Goal: Answer question/provide support: Share knowledge or assist other users

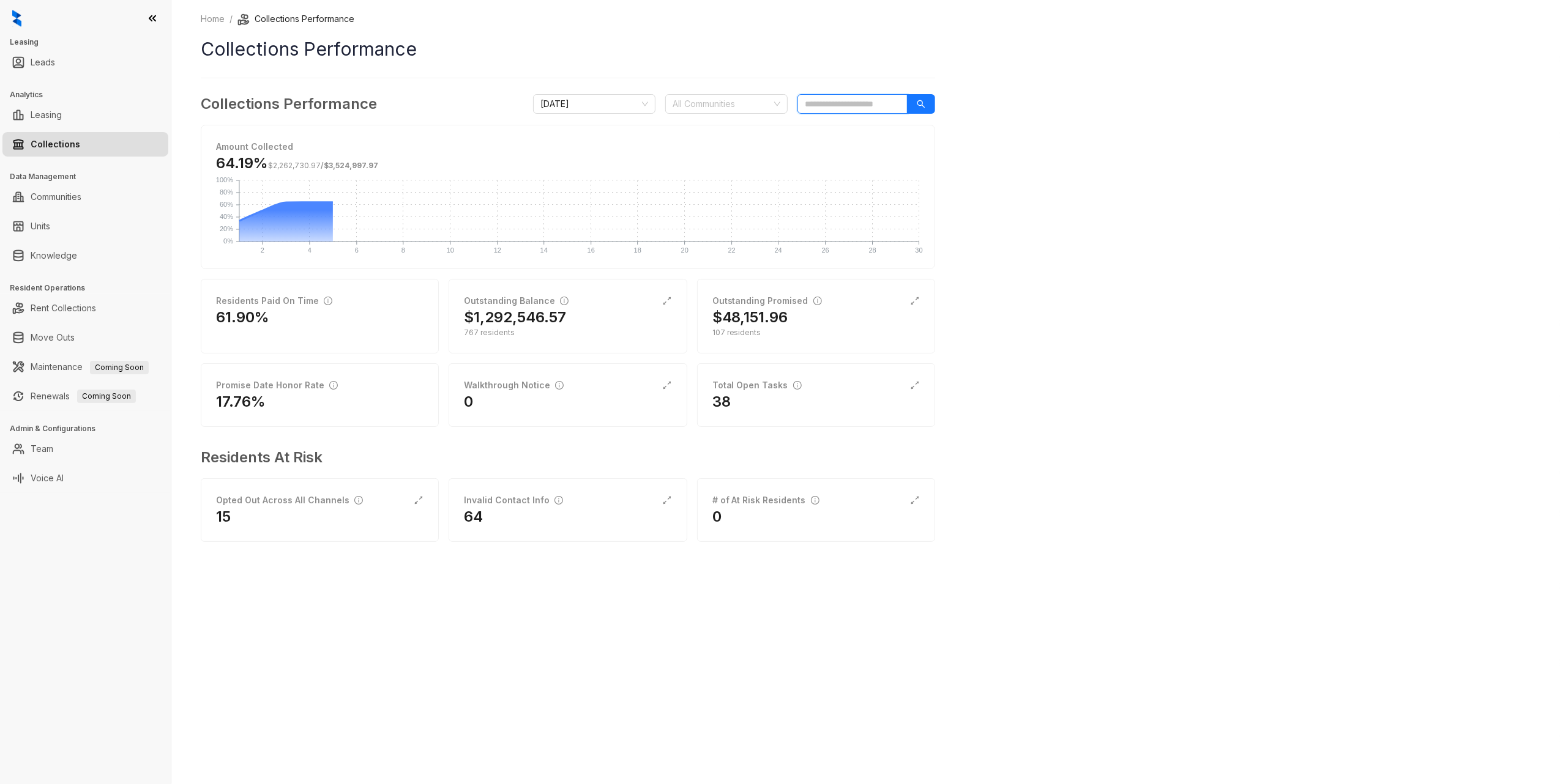
click at [861, 105] on input "search" at bounding box center [853, 104] width 110 height 20
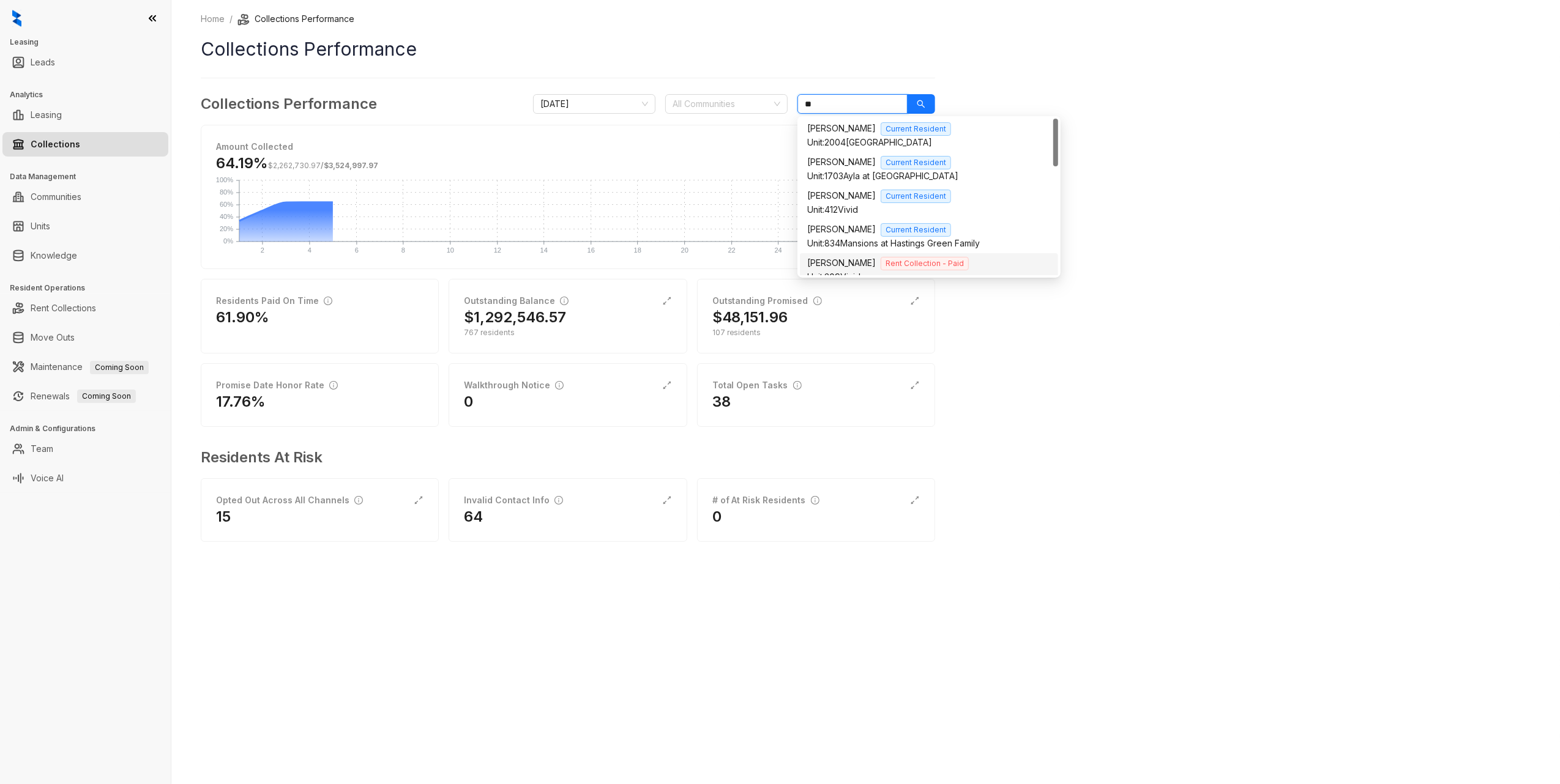
type input "**"
click at [1285, 411] on div "Home / Collections Performance Collections Performance Collections Performance …" at bounding box center [865, 392] width 1388 height 784
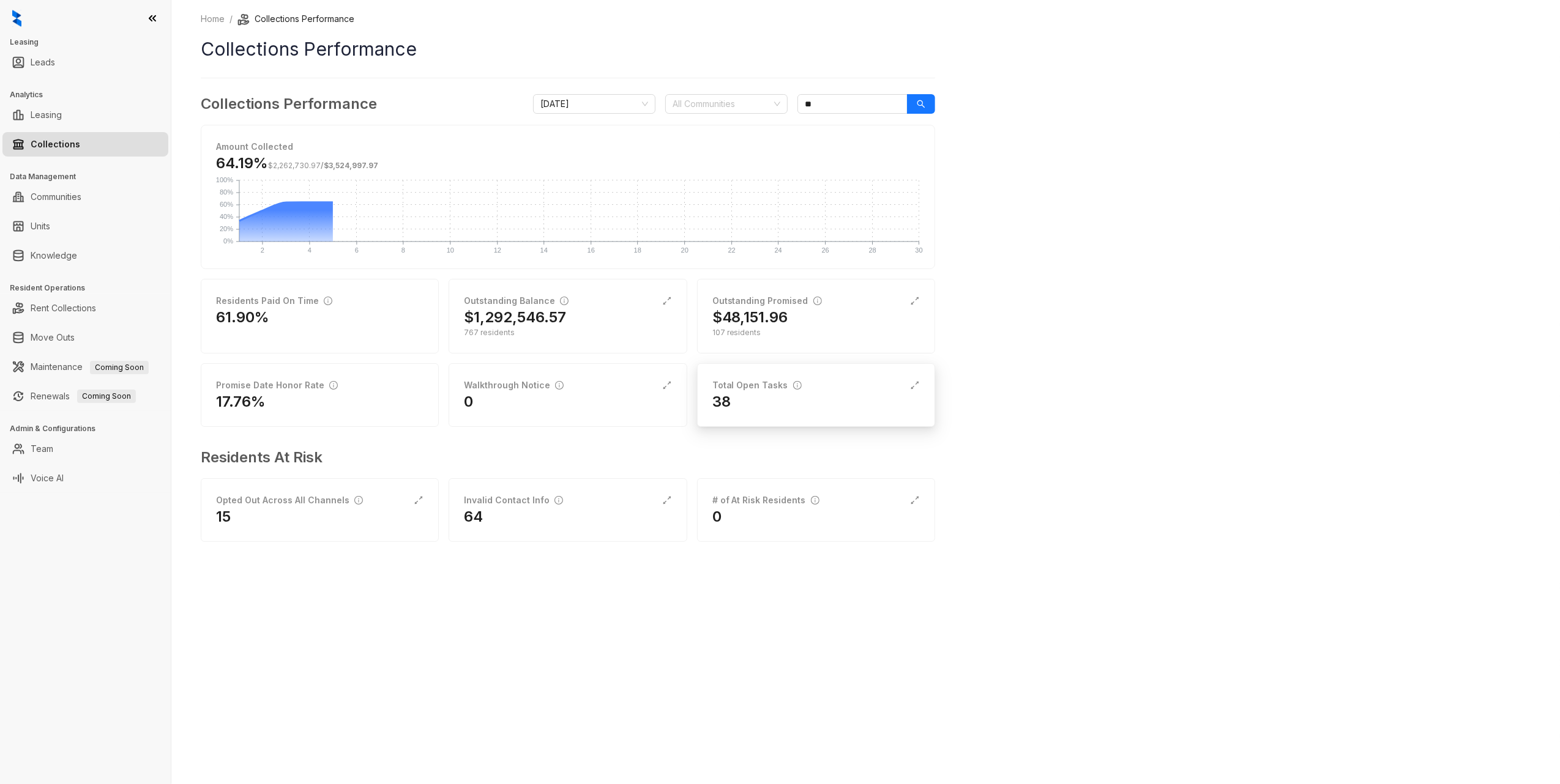
click at [772, 405] on div "38" at bounding box center [816, 401] width 207 height 20
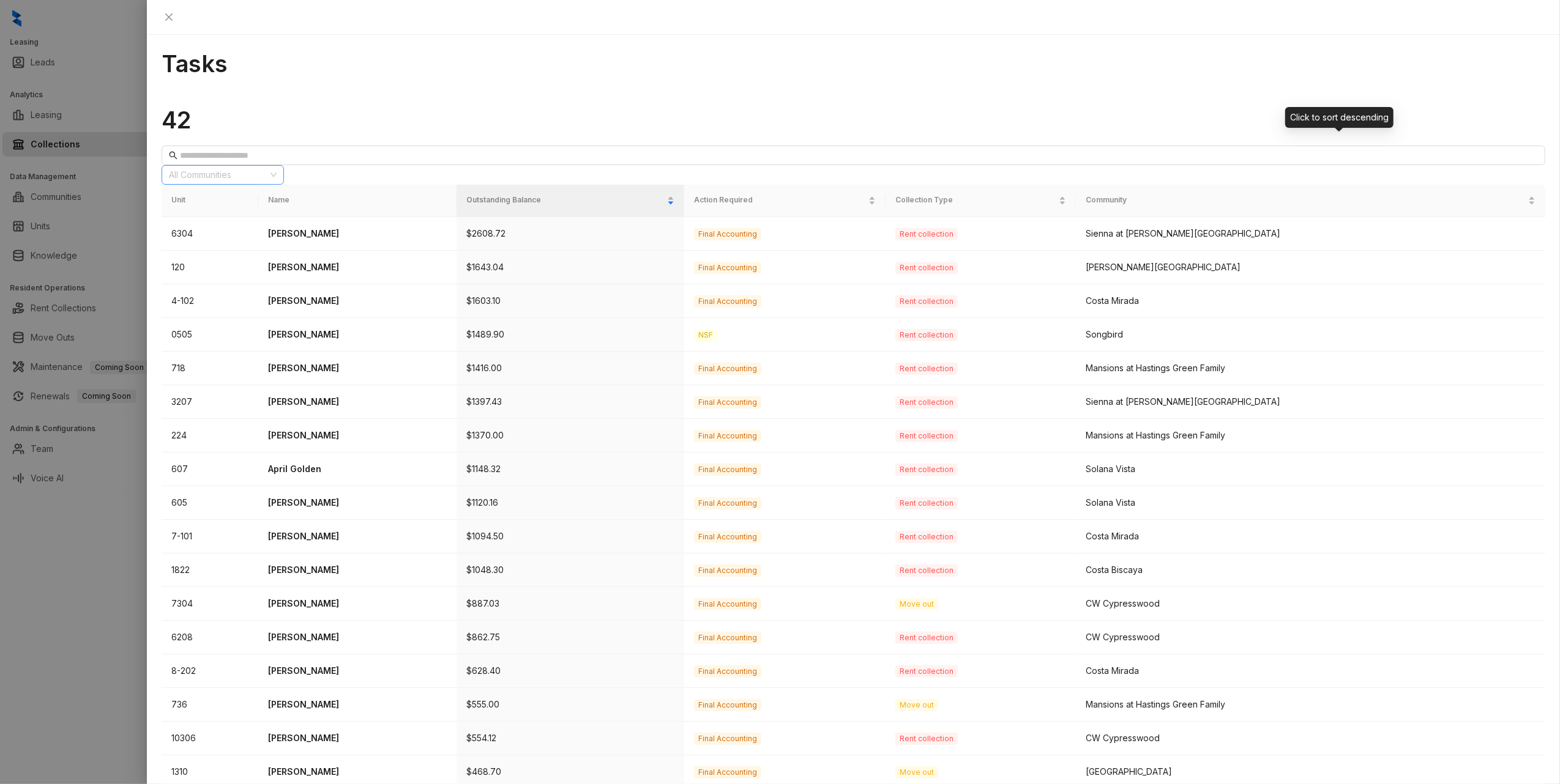
click at [268, 167] on div at bounding box center [217, 175] width 105 height 17
type input "****"
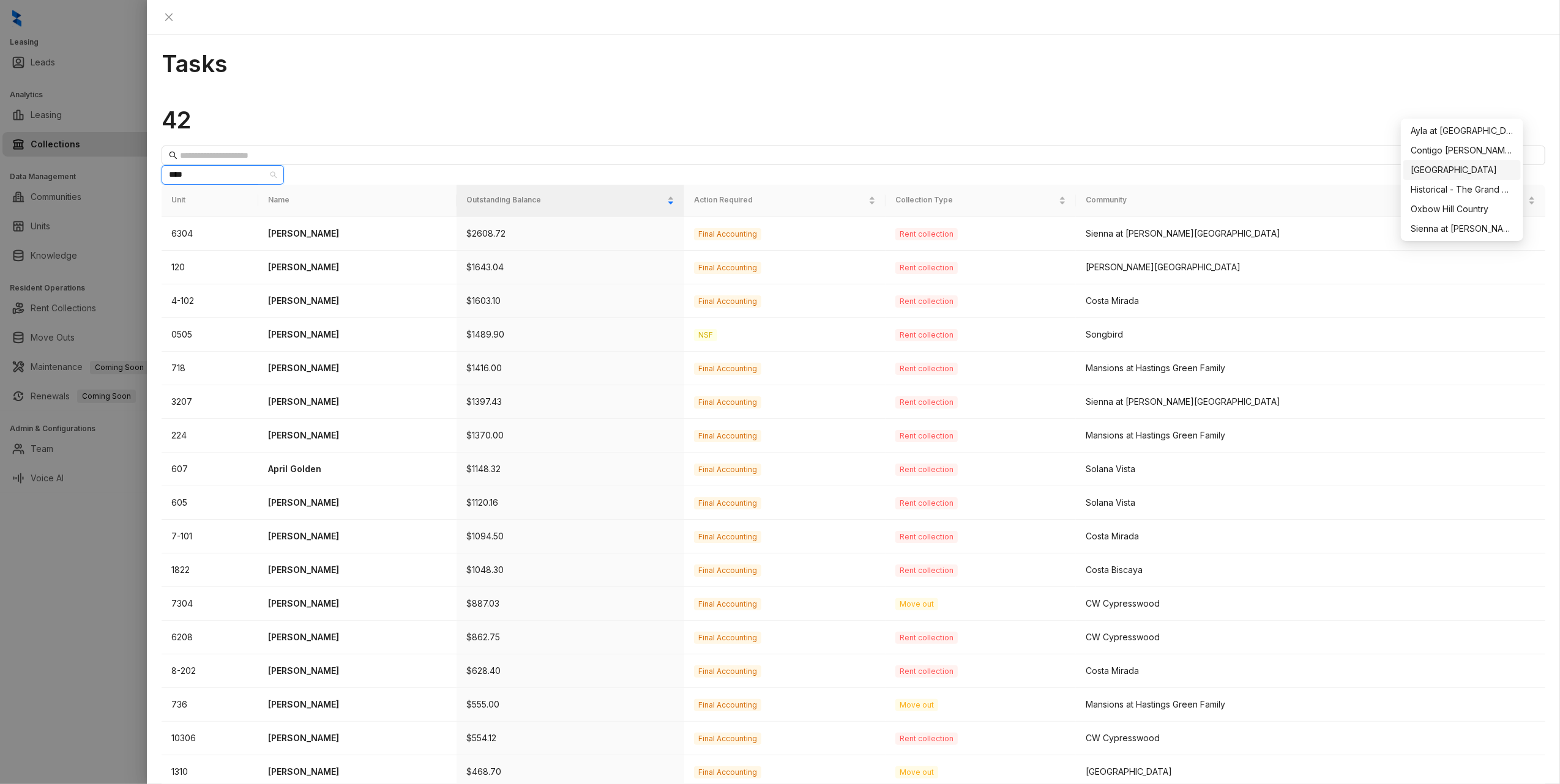
click at [1439, 169] on div "[GEOGRAPHIC_DATA]" at bounding box center [1461, 170] width 103 height 13
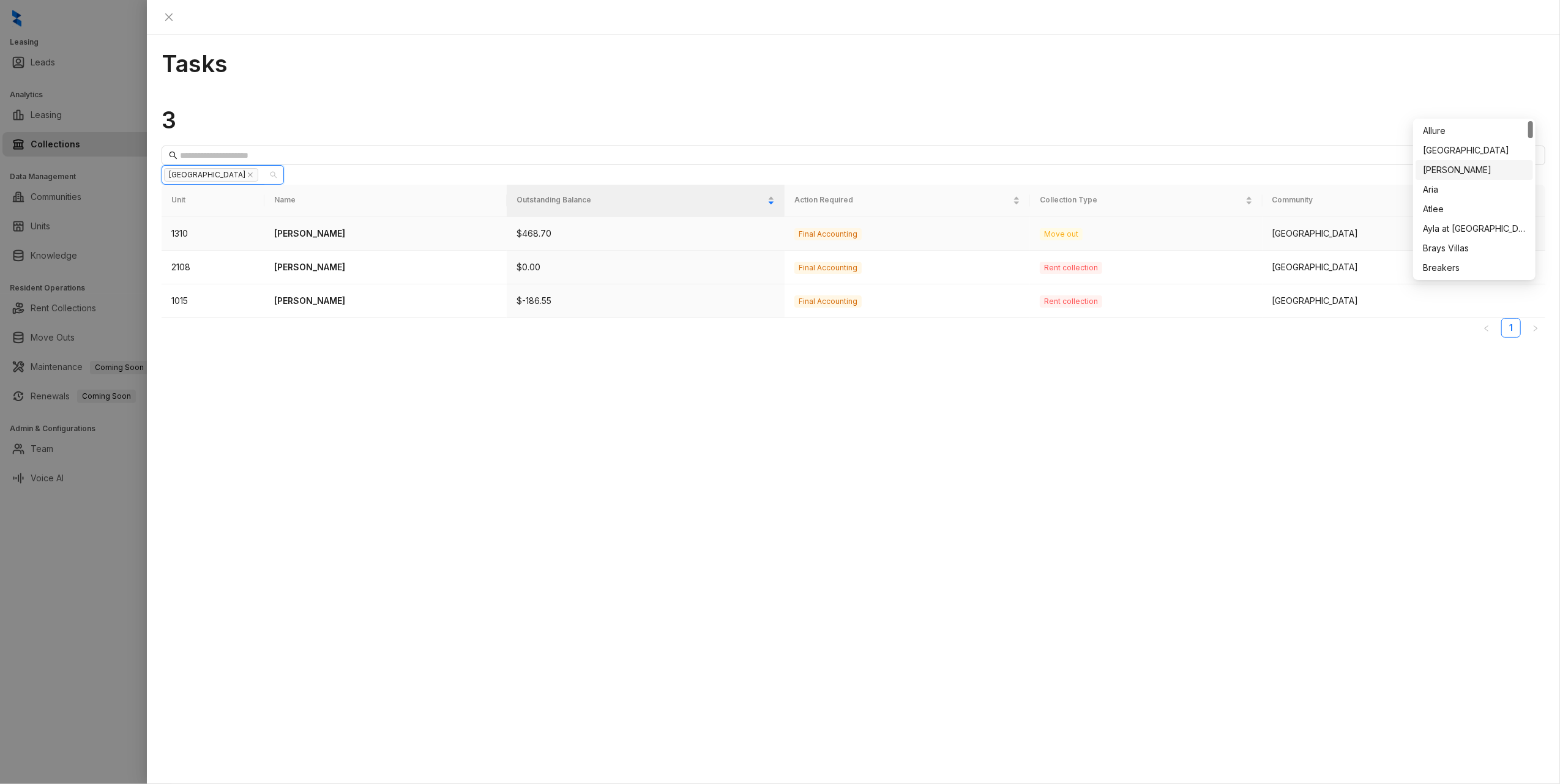
click at [329, 227] on p "[PERSON_NAME]" at bounding box center [385, 233] width 223 height 13
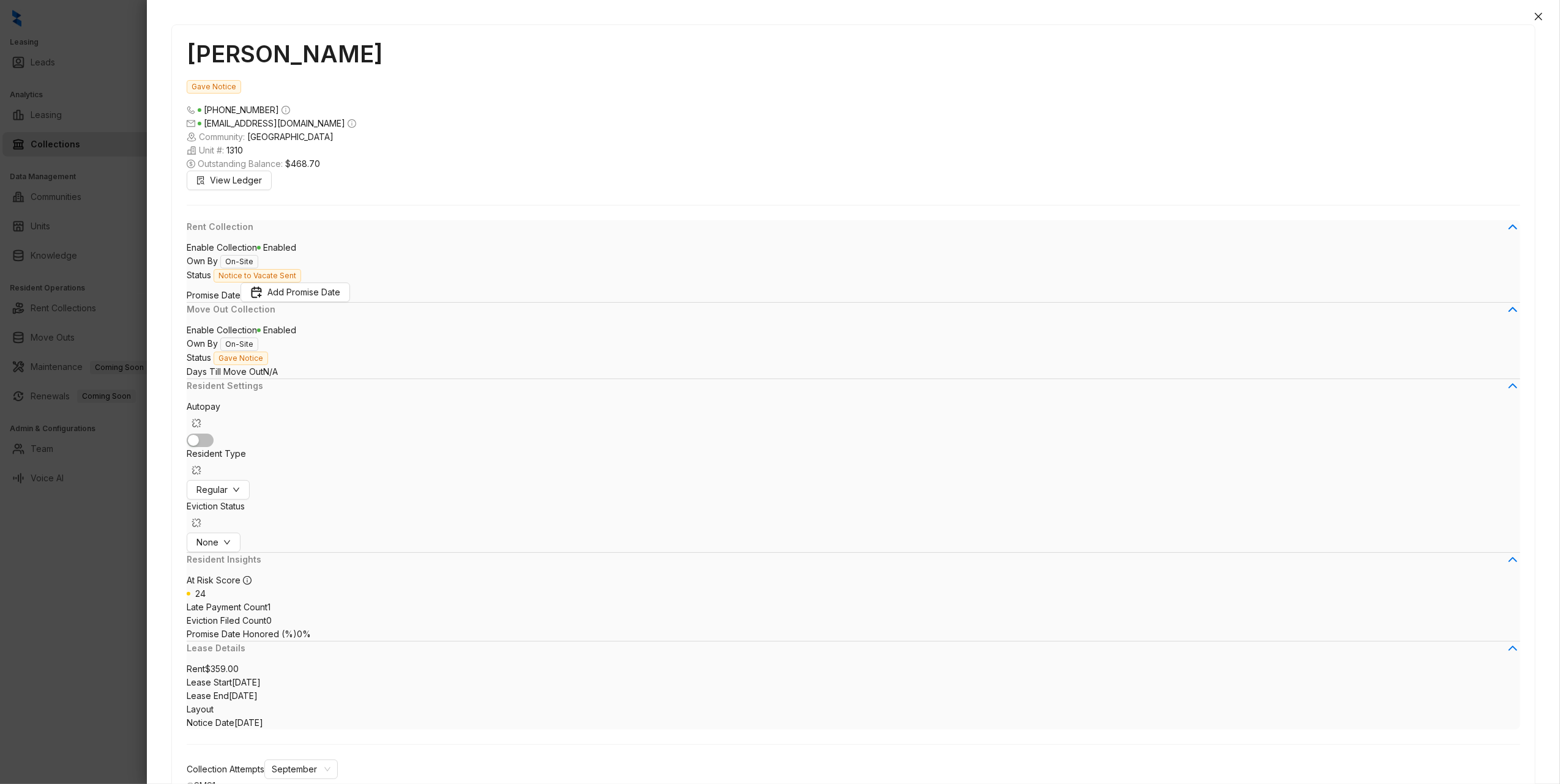
scroll to position [82, 0]
type textarea "**********"
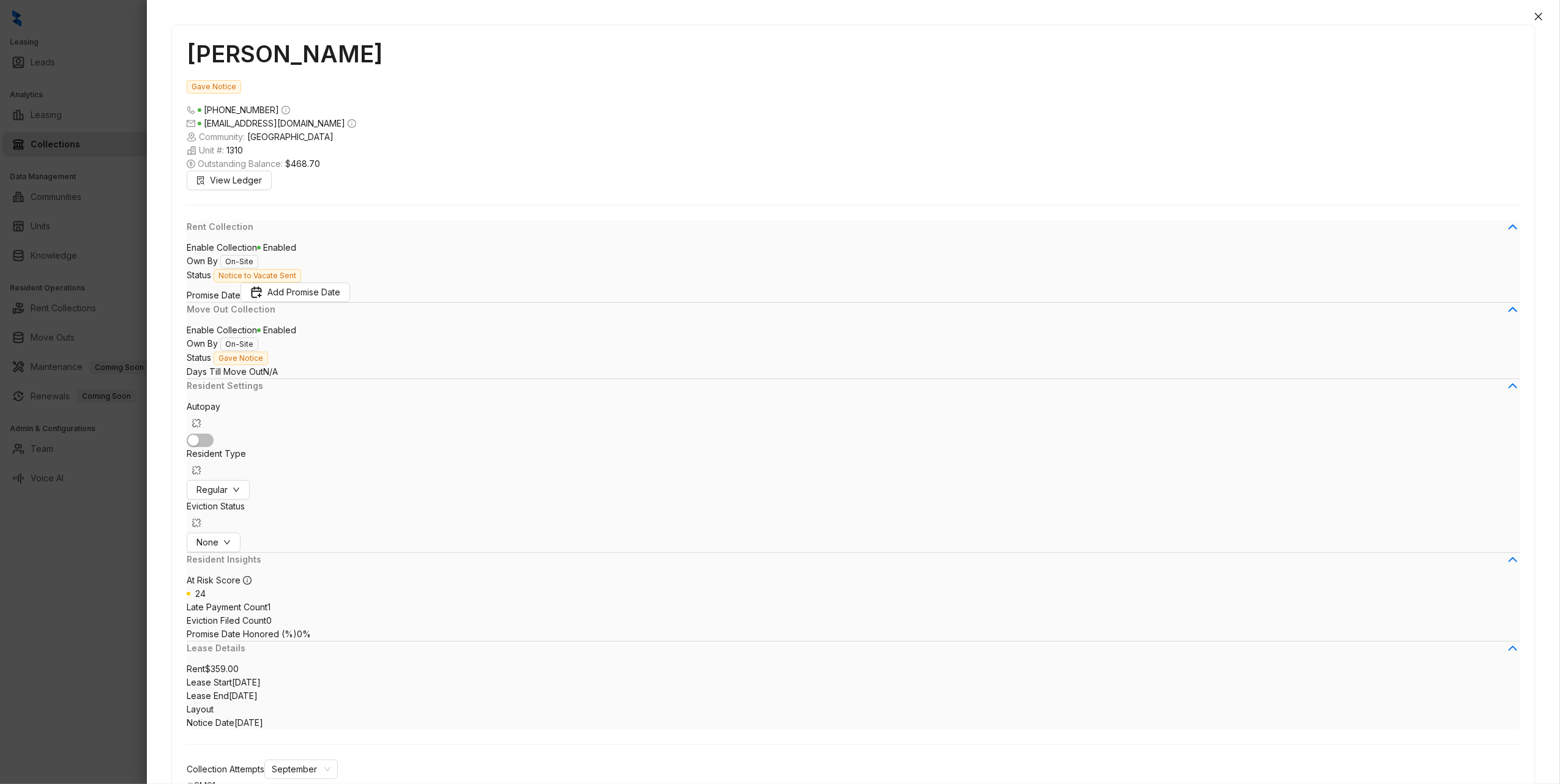
click at [1539, 13] on icon "close" at bounding box center [1539, 16] width 10 height 10
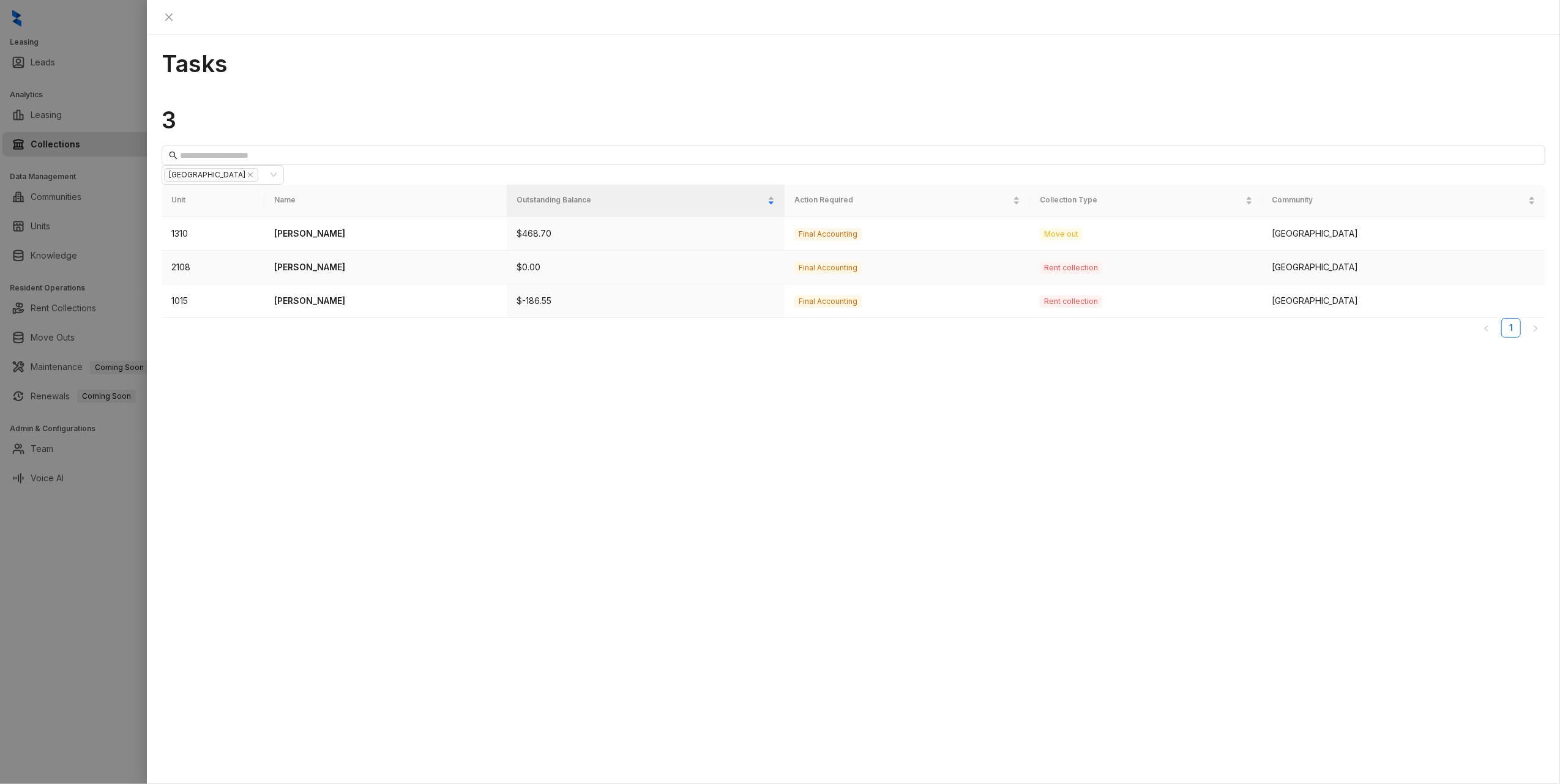
click at [312, 261] on p "[PERSON_NAME]" at bounding box center [385, 267] width 223 height 13
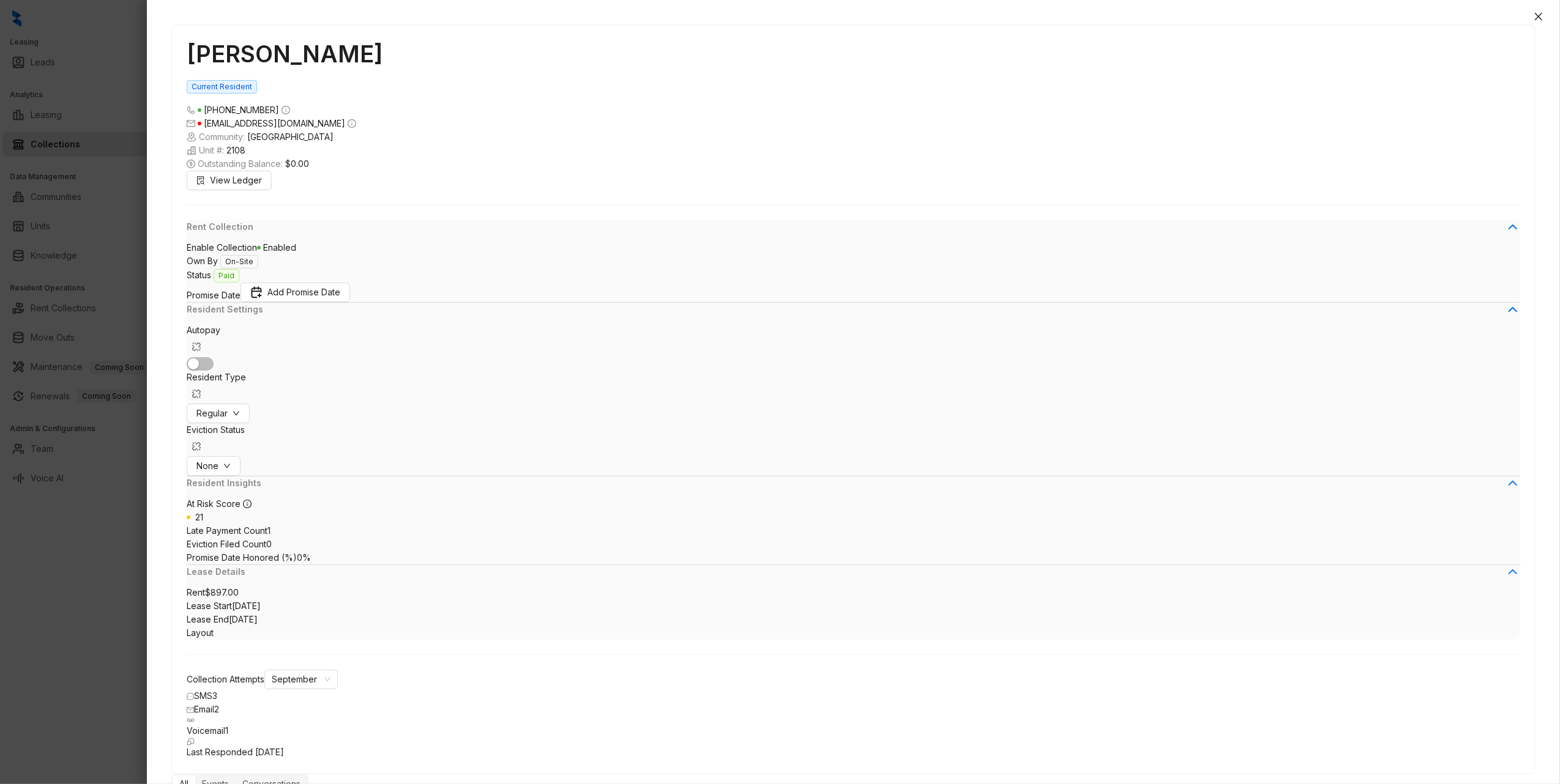
scroll to position [998, 0]
type textarea "**********"
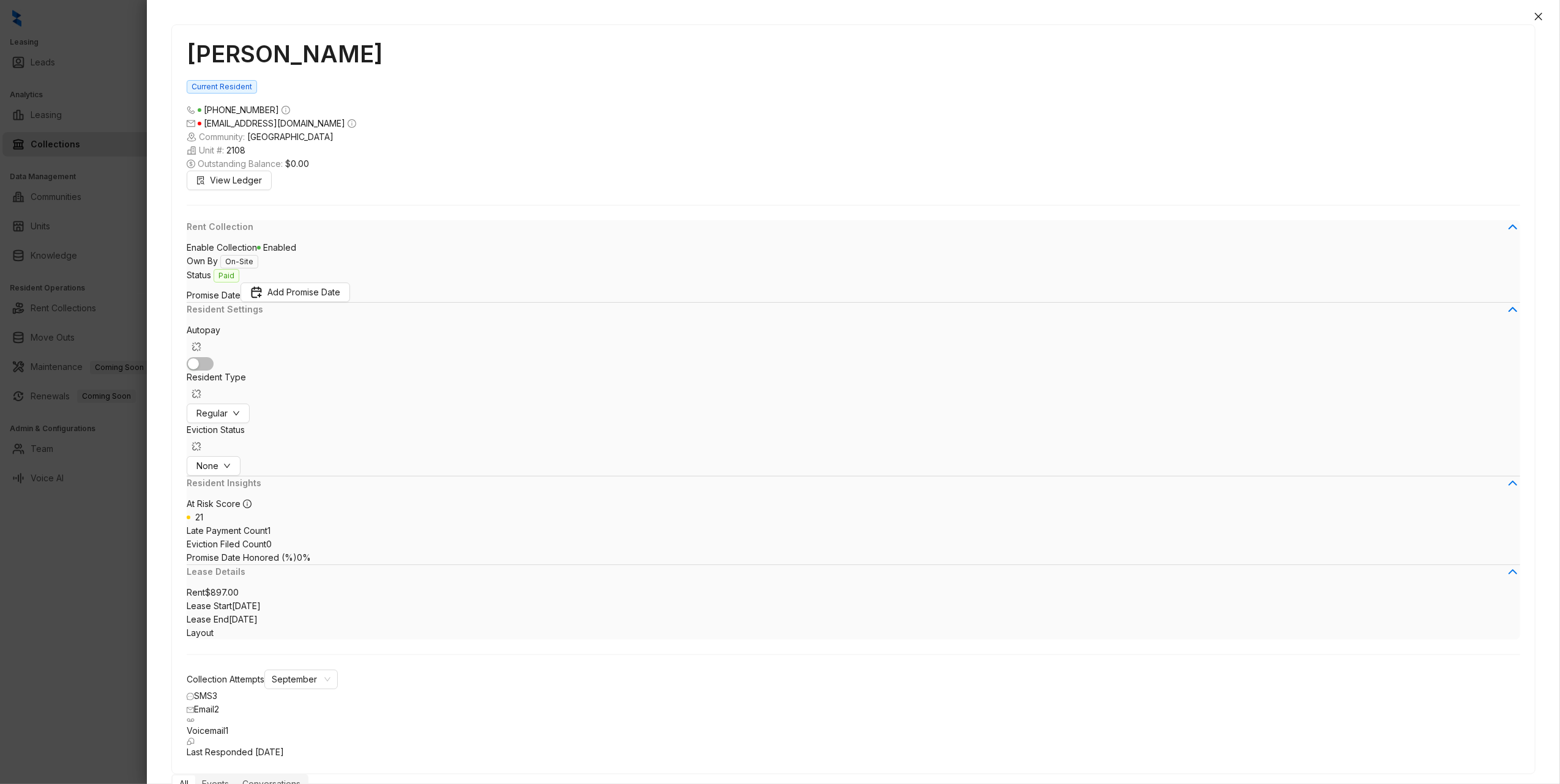
click at [1540, 15] on icon "close" at bounding box center [1539, 16] width 8 height 8
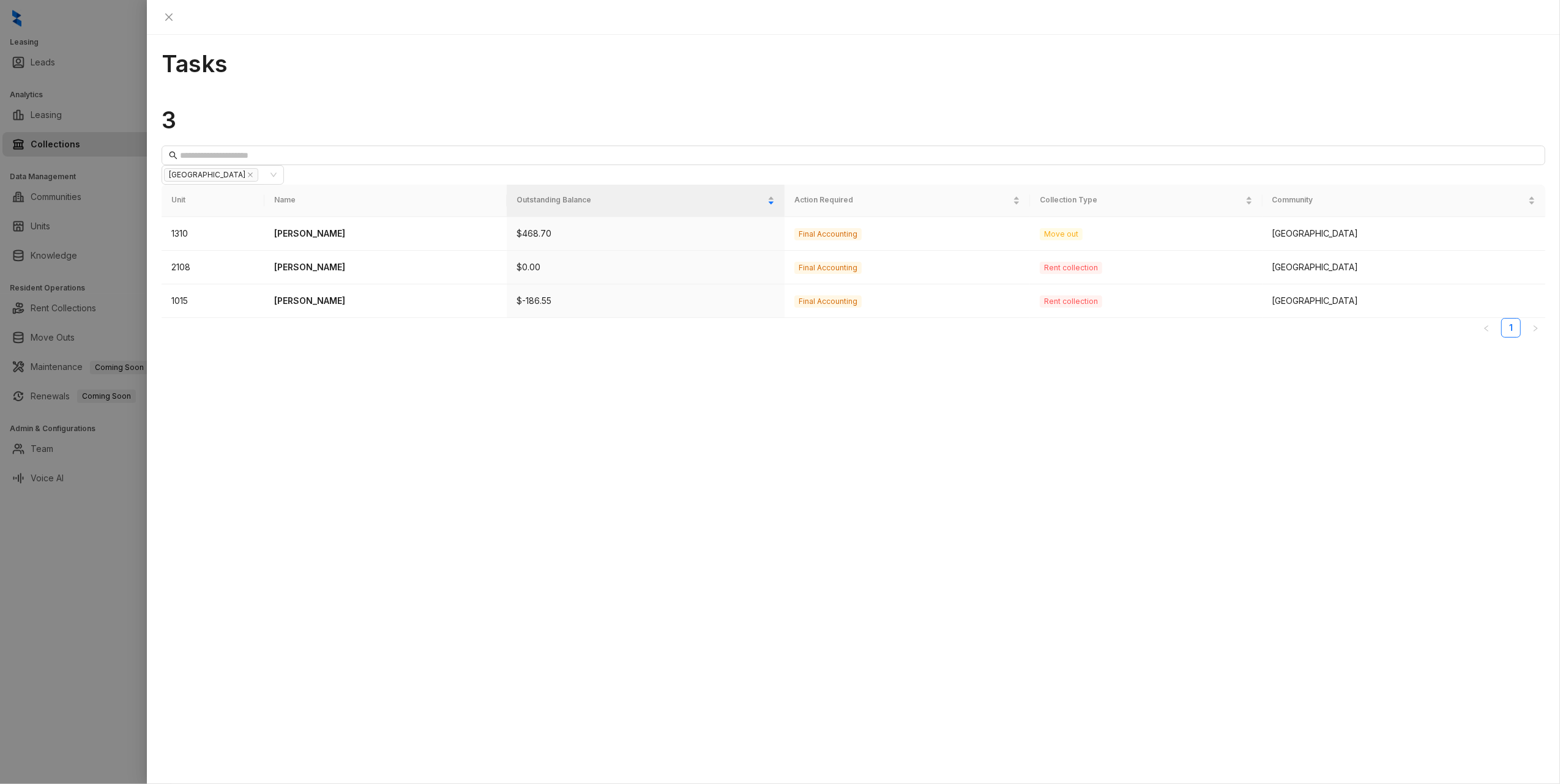
click at [745, 507] on div "Tasks 3 Hilltop Oaks Unit Name Outstanding Balance Action Required Collection T…" at bounding box center [853, 409] width 1413 height 749
click at [344, 294] on p "[PERSON_NAME]" at bounding box center [385, 300] width 223 height 13
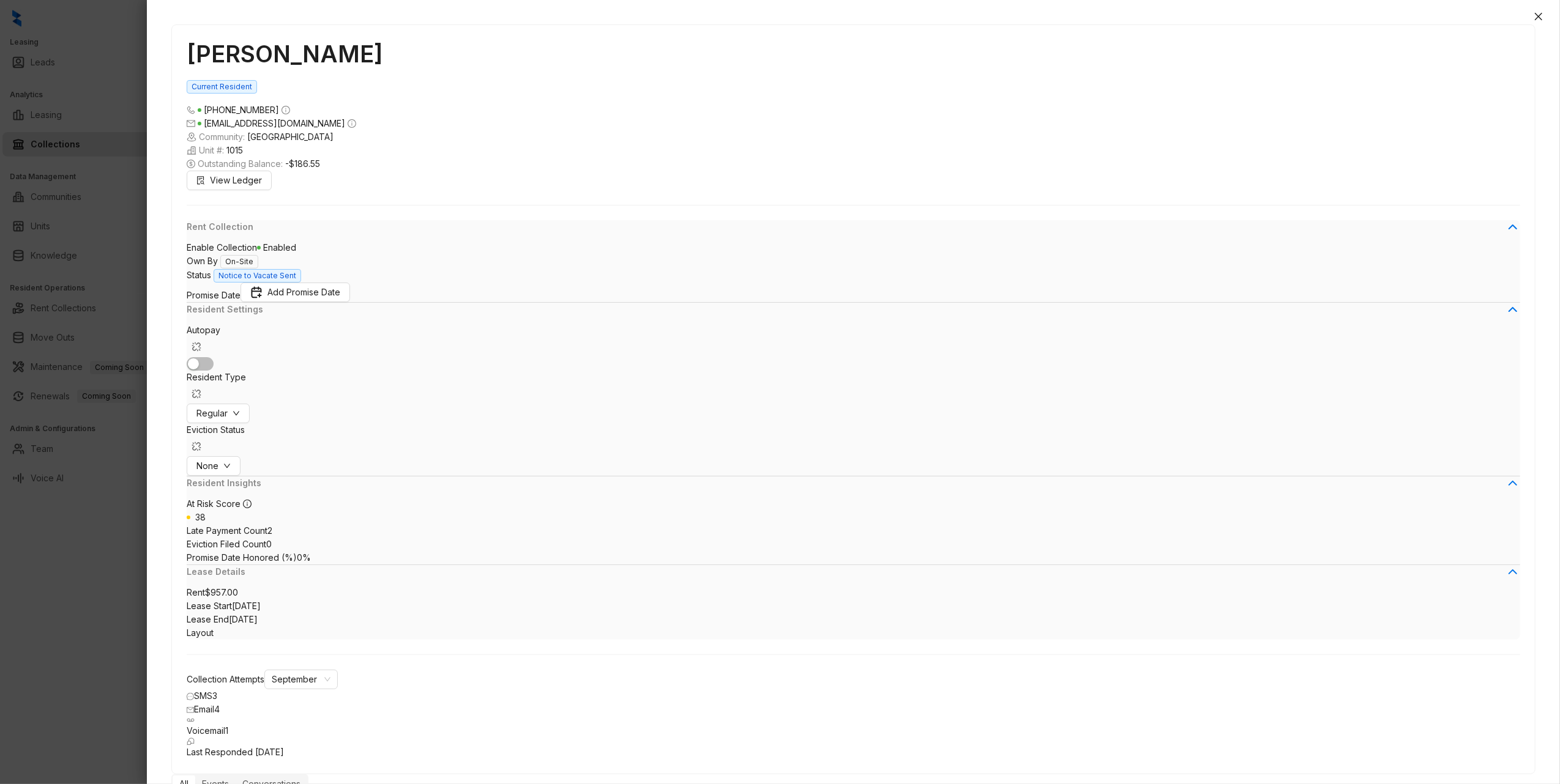
scroll to position [797, 0]
type textarea "*"
type textarea "**********"
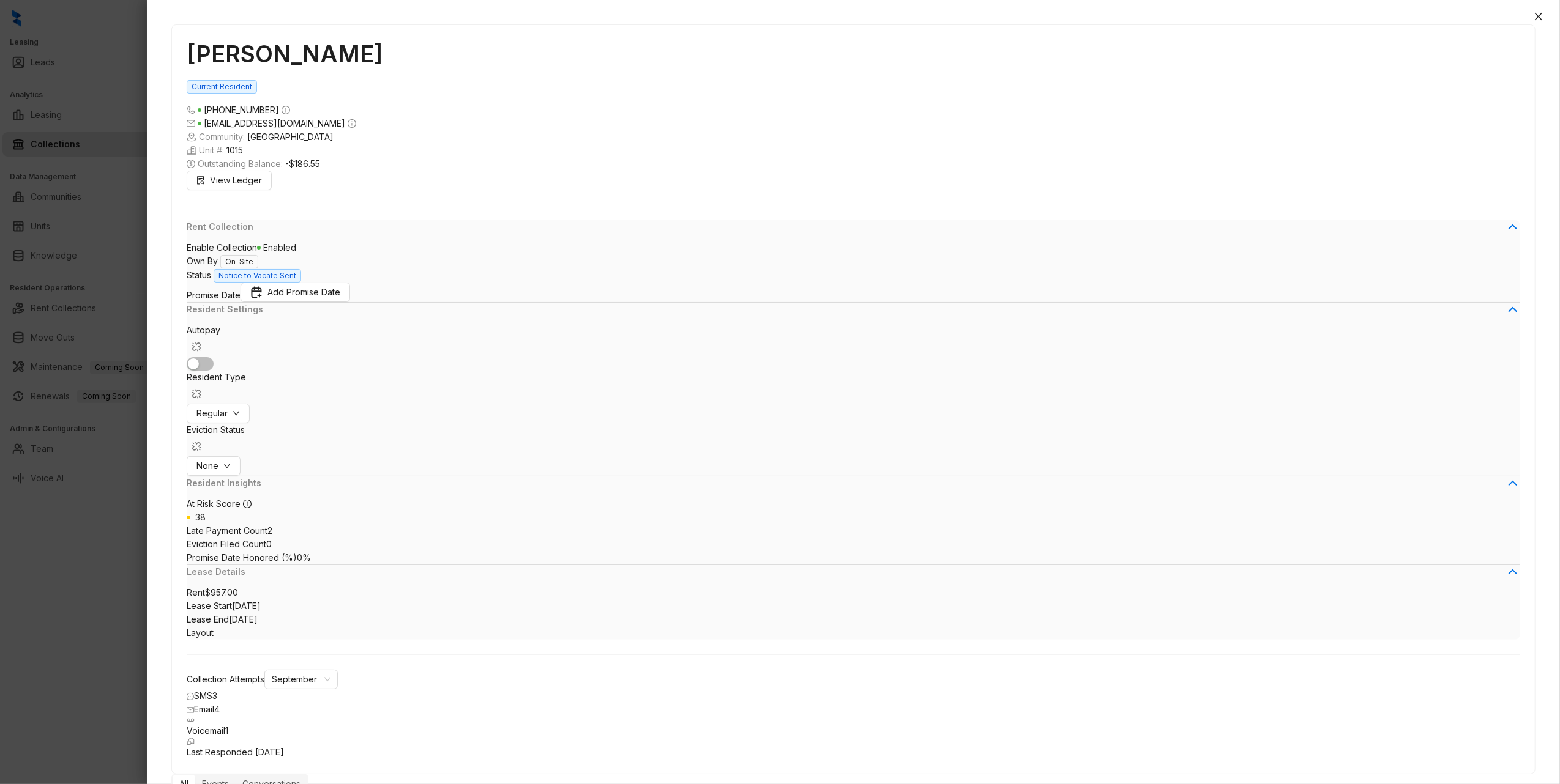
click at [1538, 15] on icon "close" at bounding box center [1539, 16] width 8 height 8
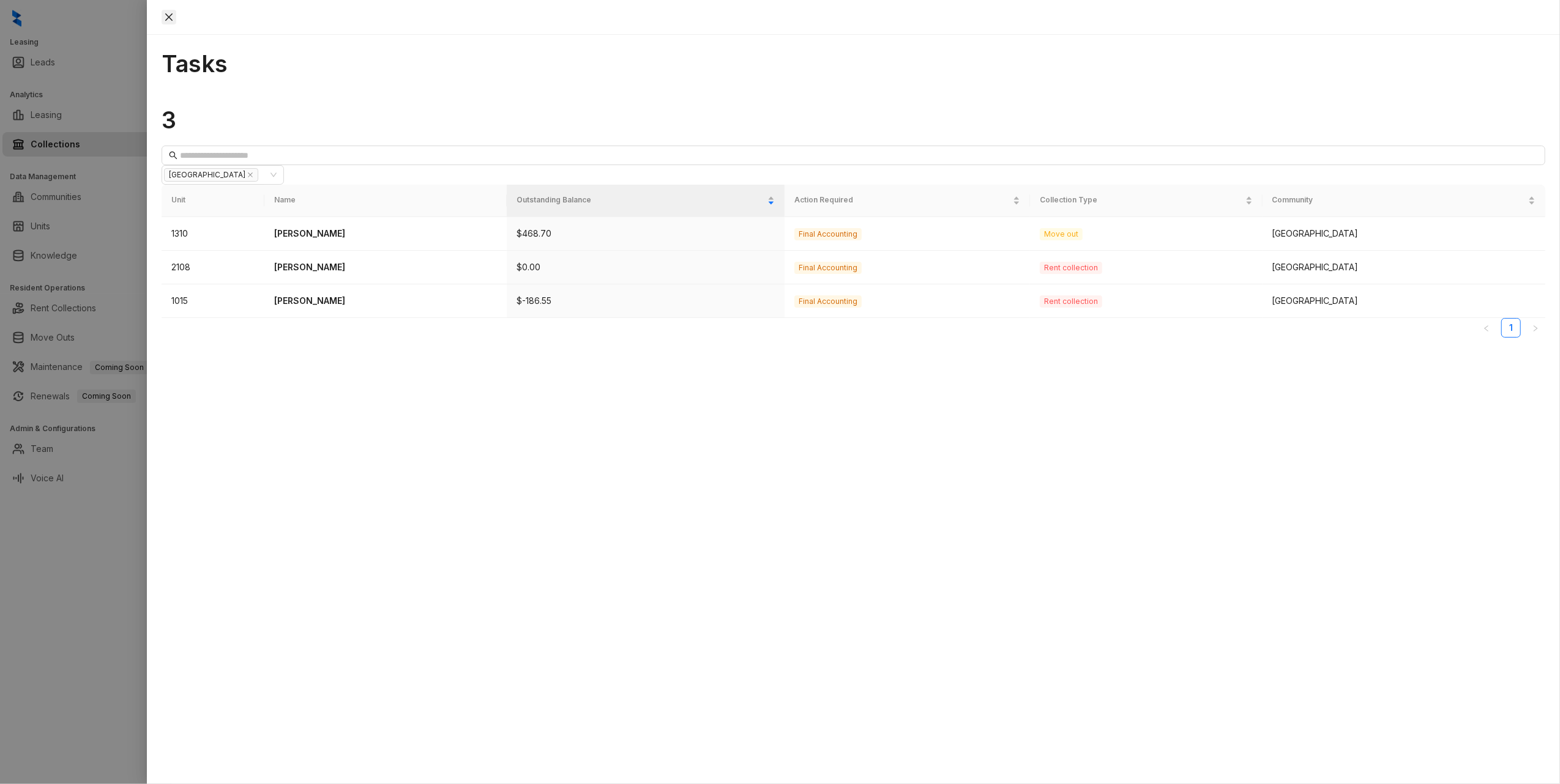
click at [176, 18] on button "Close" at bounding box center [169, 17] width 15 height 15
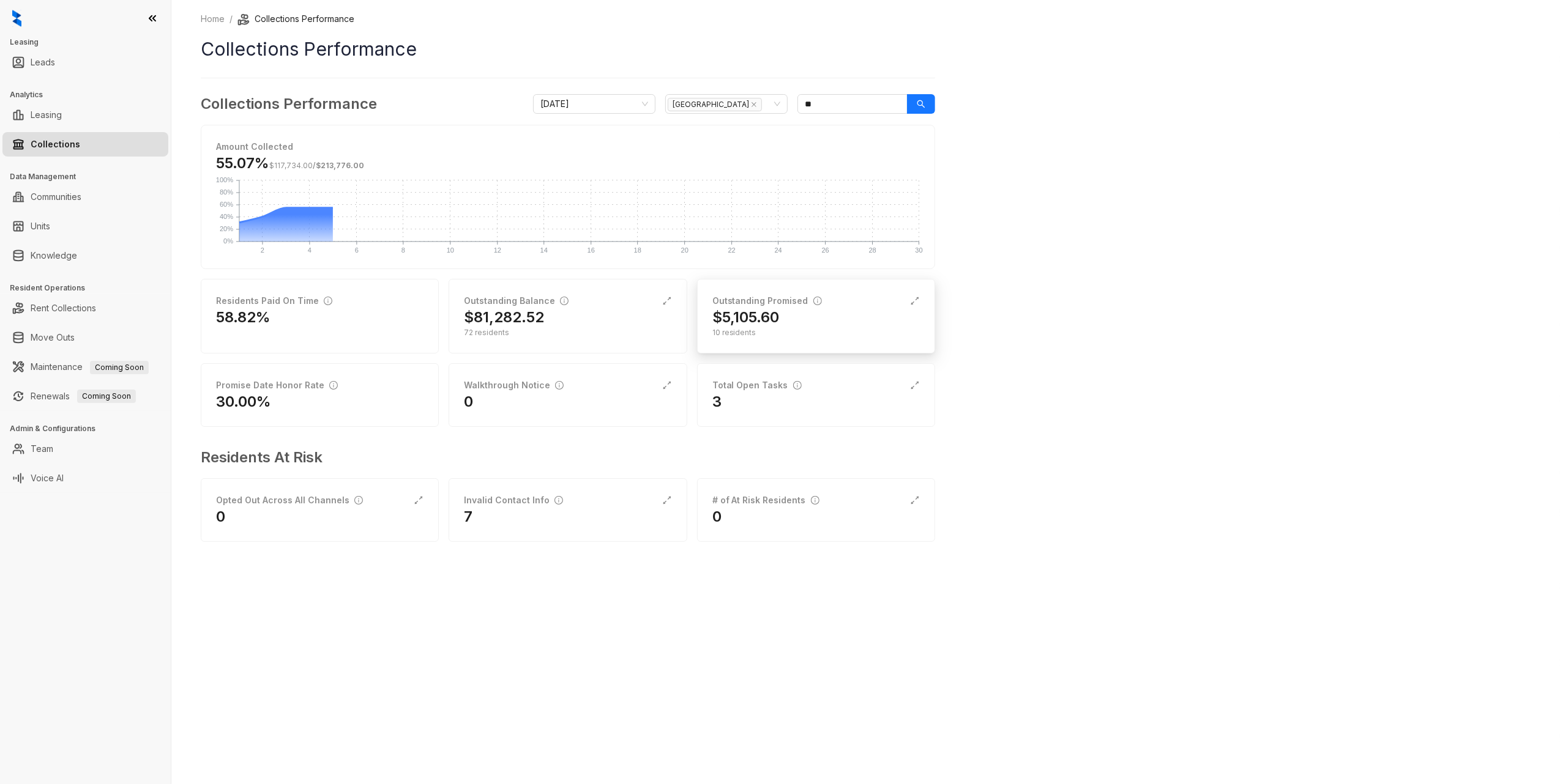
click at [825, 323] on div "$5,105.60" at bounding box center [816, 317] width 207 height 20
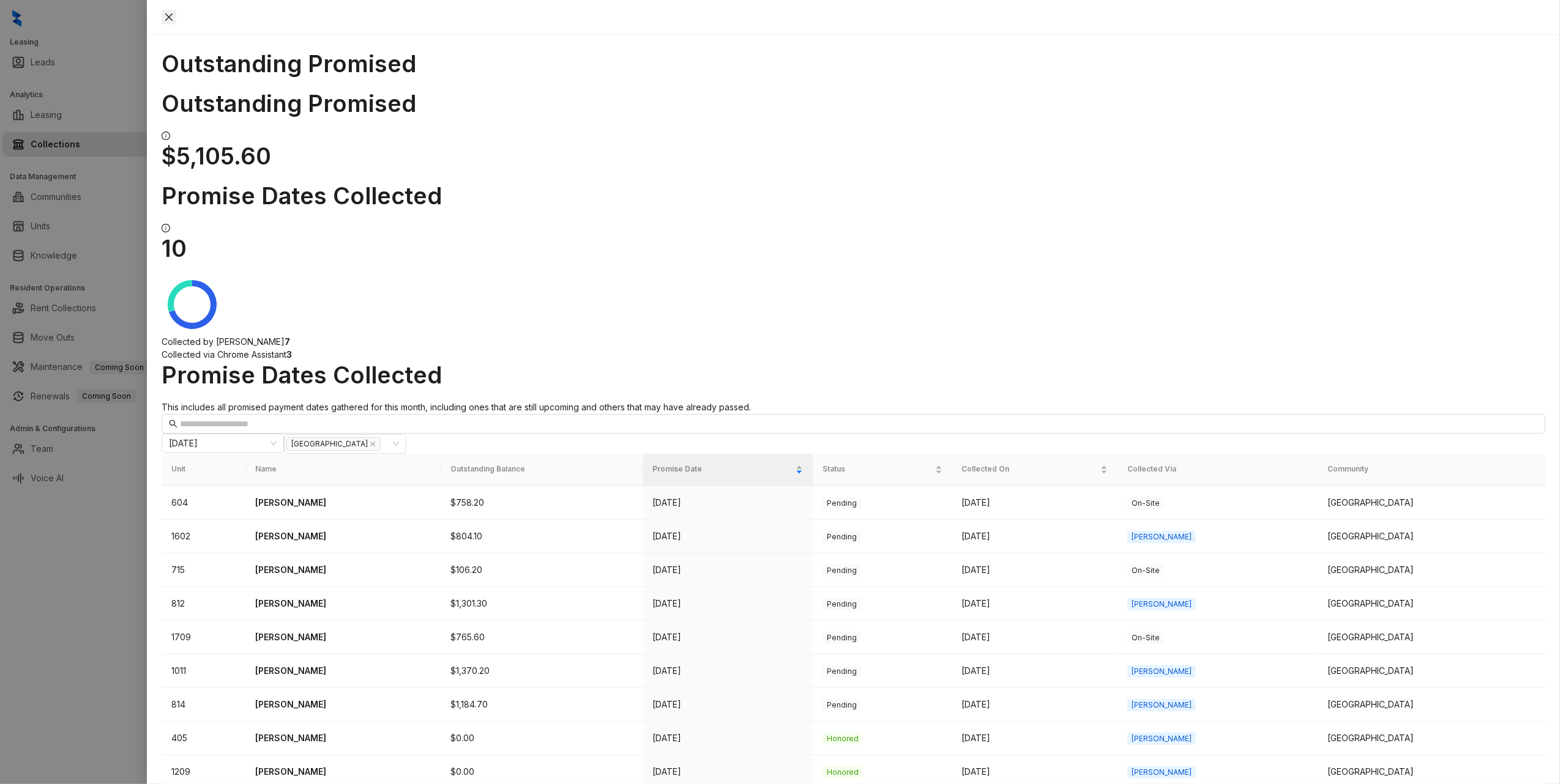
click at [172, 16] on icon "close" at bounding box center [169, 17] width 8 height 8
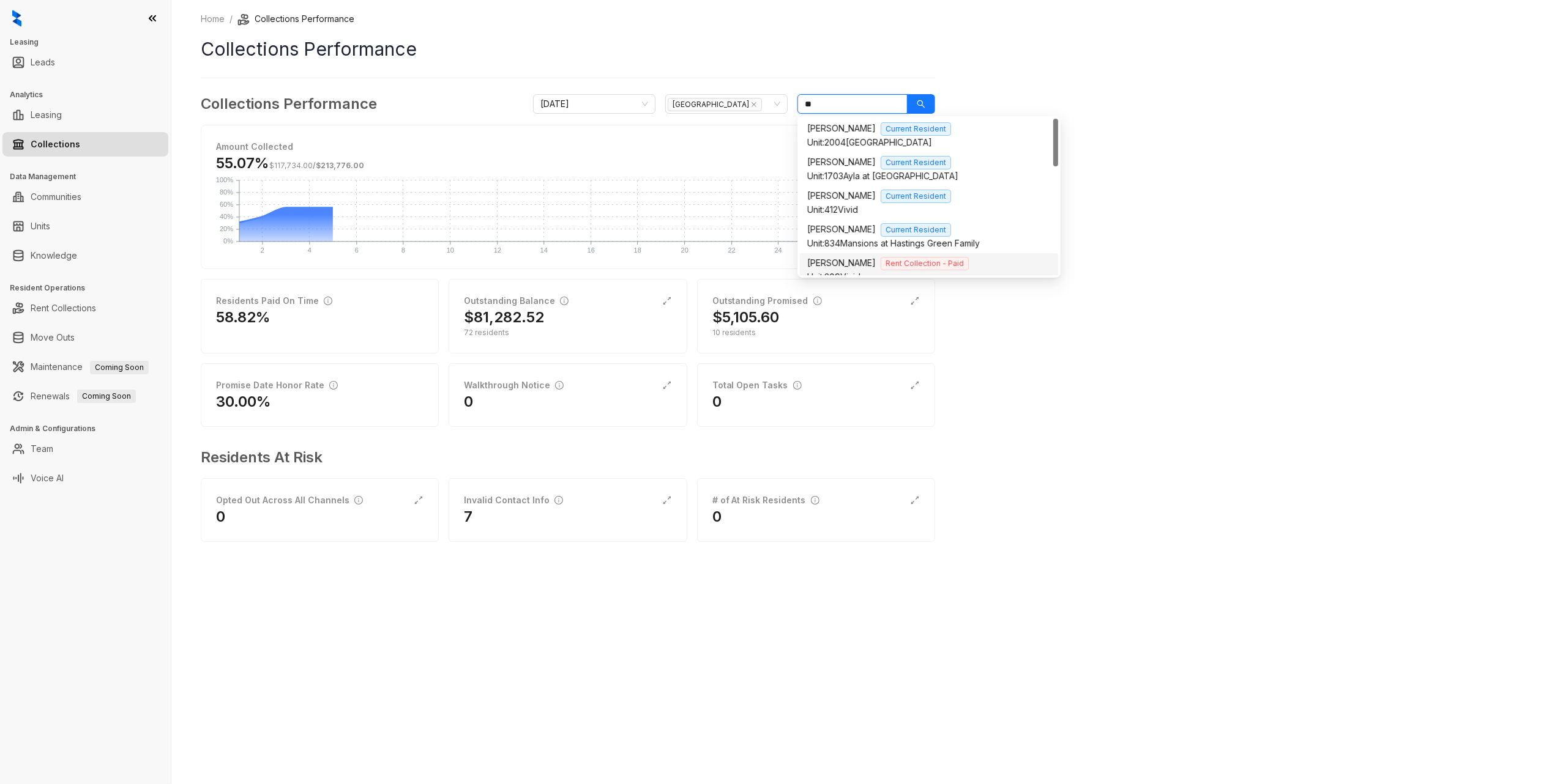
click at [843, 101] on input "**" at bounding box center [853, 104] width 110 height 20
type input "****"
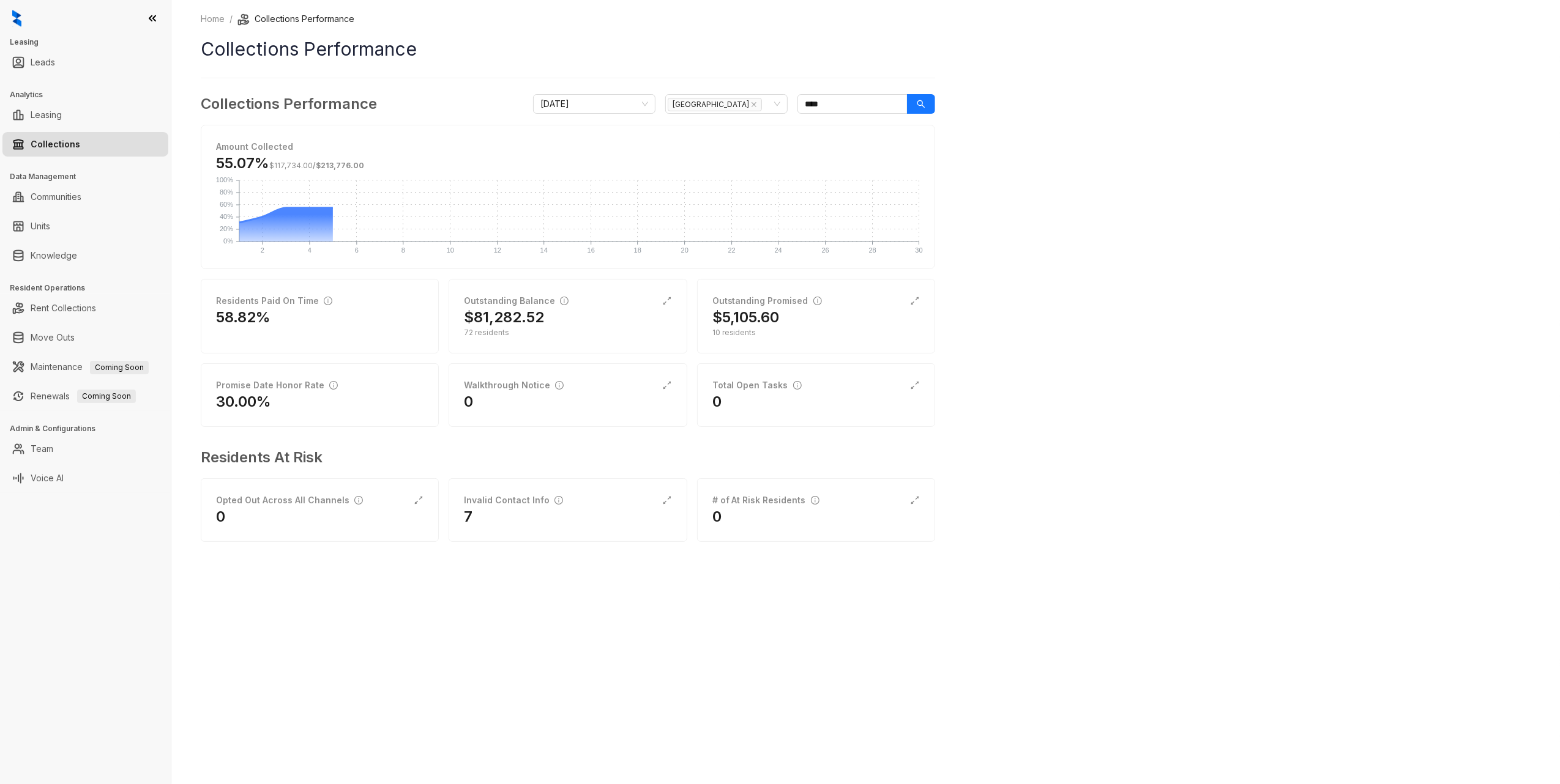
click at [1170, 80] on div "Home / Collections Performance Collections Performance Collections Performance …" at bounding box center [865, 392] width 1388 height 784
click at [1444, 280] on div "Home / Collections Performance Collections Performance Collections Performance …" at bounding box center [865, 392] width 1388 height 784
click at [793, 326] on div "$5,105.60" at bounding box center [816, 317] width 207 height 20
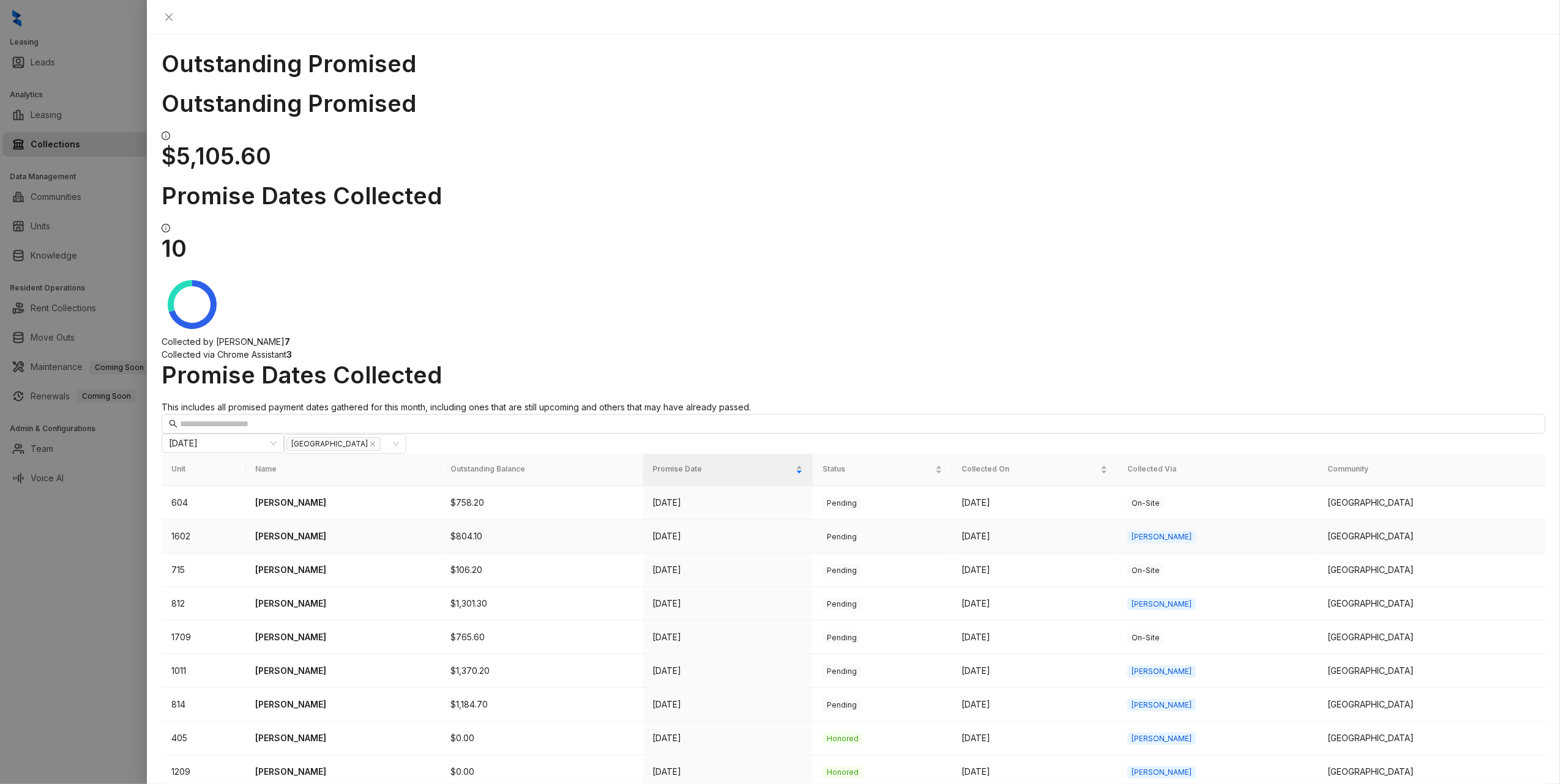
click at [273, 530] on p "[PERSON_NAME]" at bounding box center [343, 536] width 175 height 13
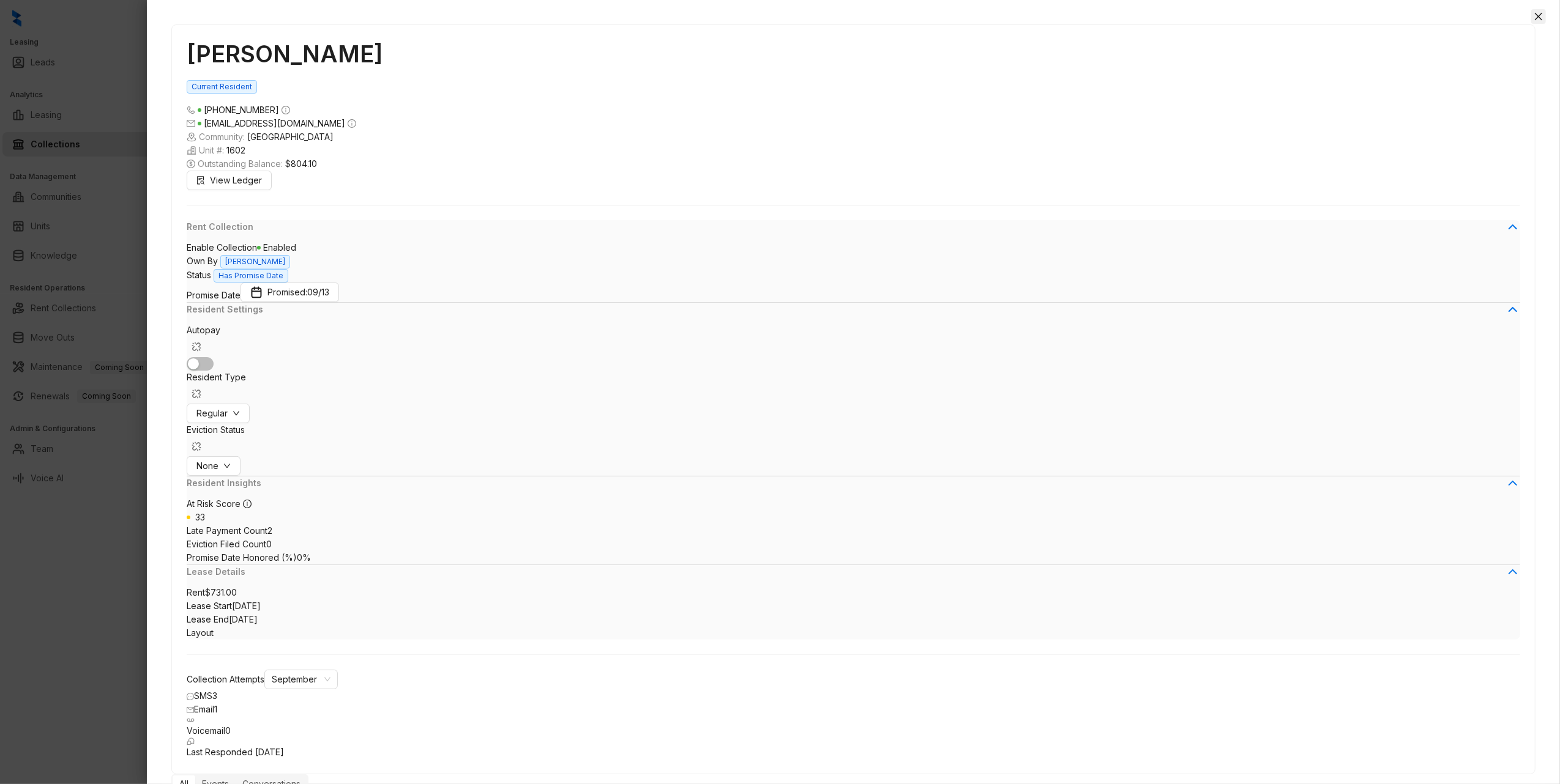
click at [1535, 17] on icon "close" at bounding box center [1539, 16] width 10 height 10
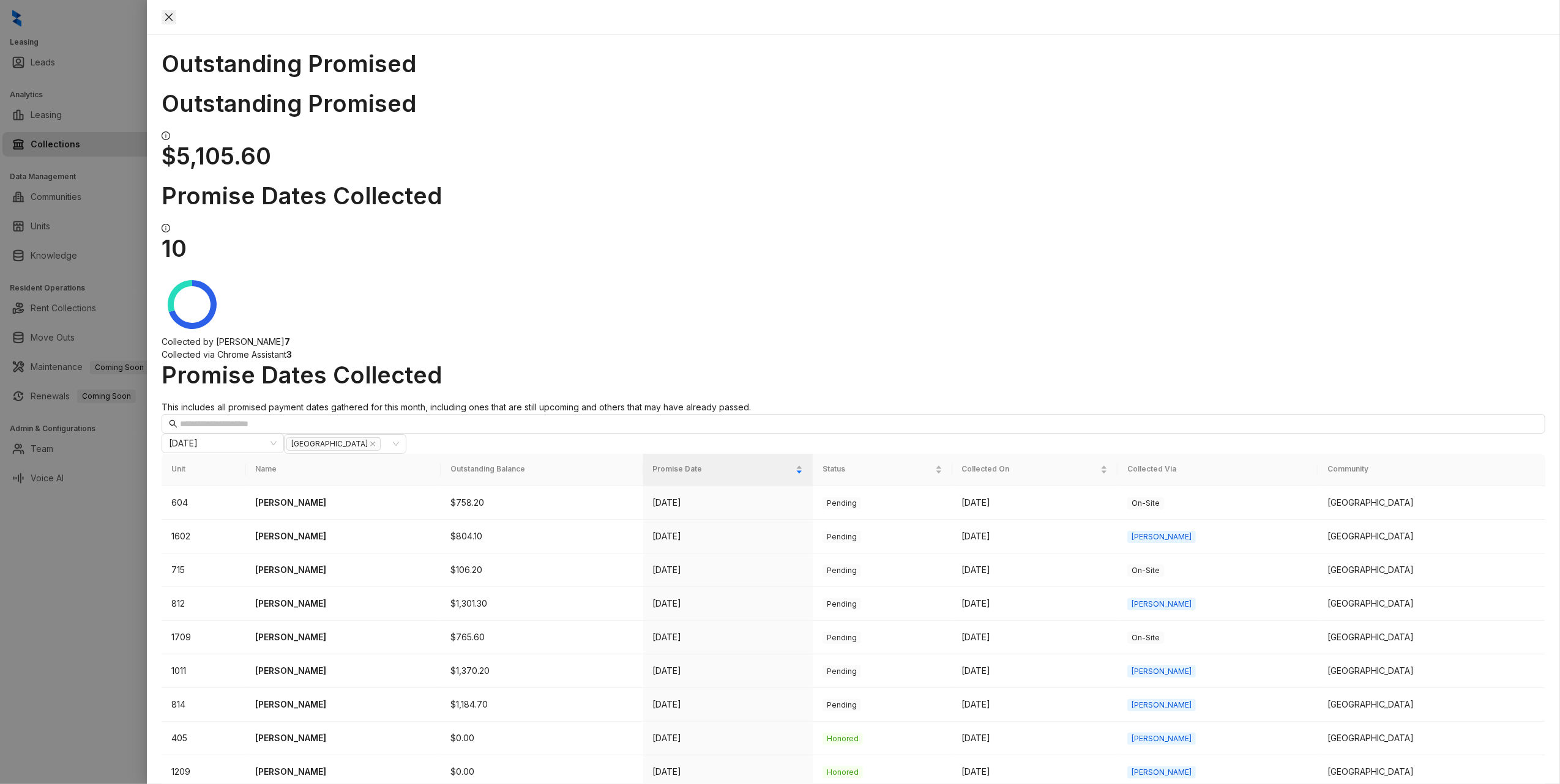
click at [174, 20] on icon "close" at bounding box center [169, 17] width 10 height 10
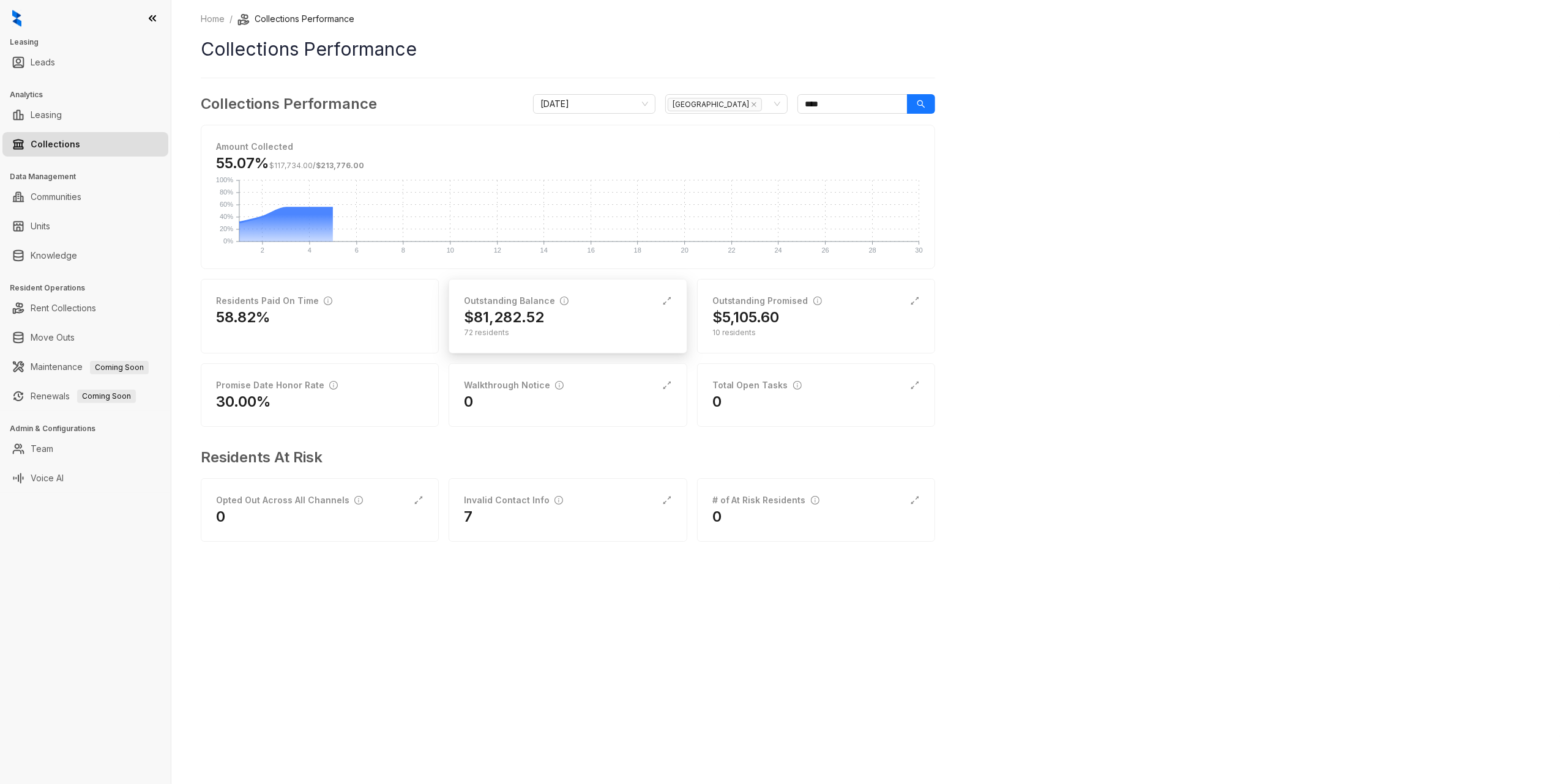
click at [601, 324] on div "$81,282.52" at bounding box center [567, 317] width 207 height 20
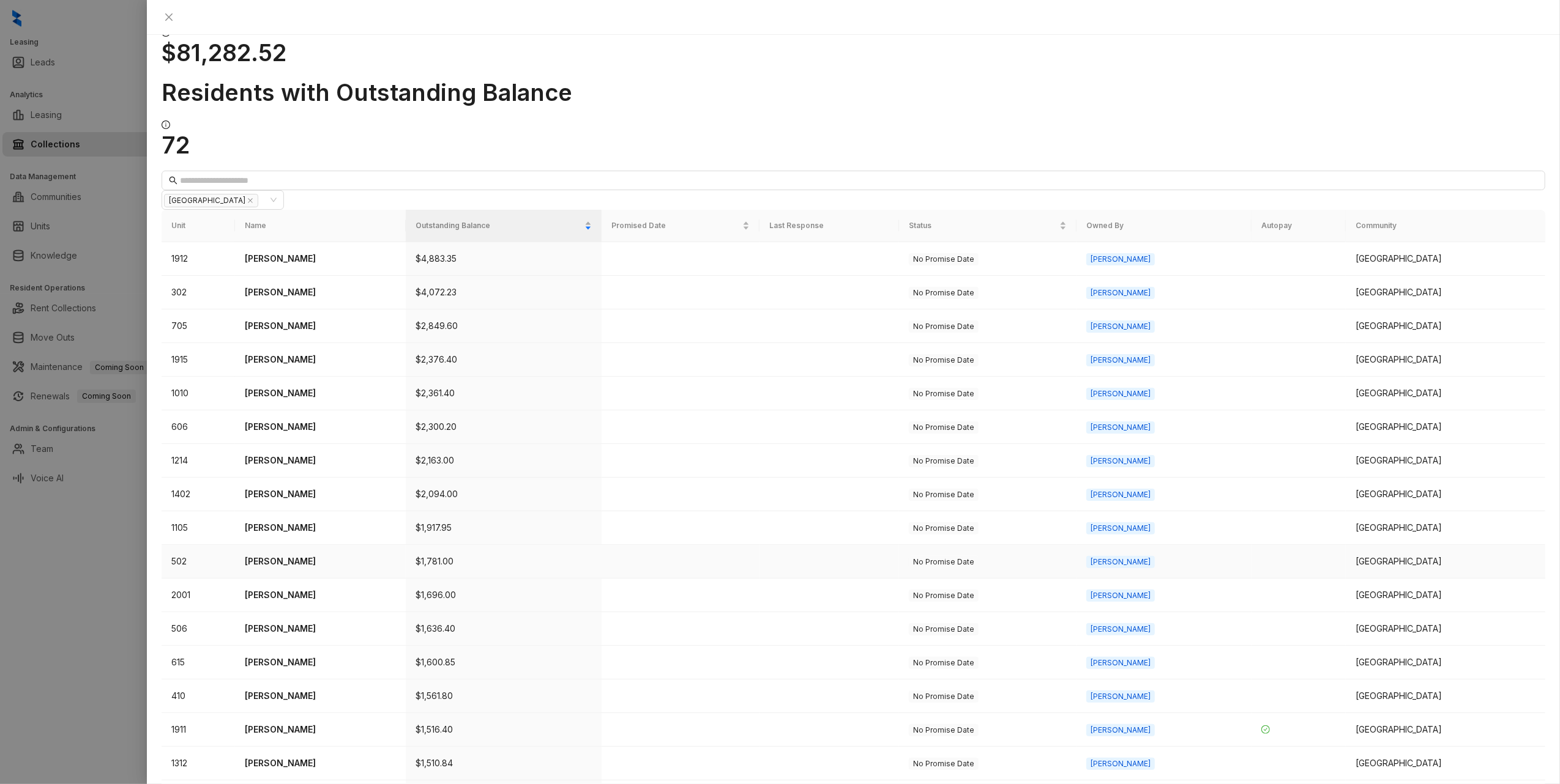
scroll to position [128, 0]
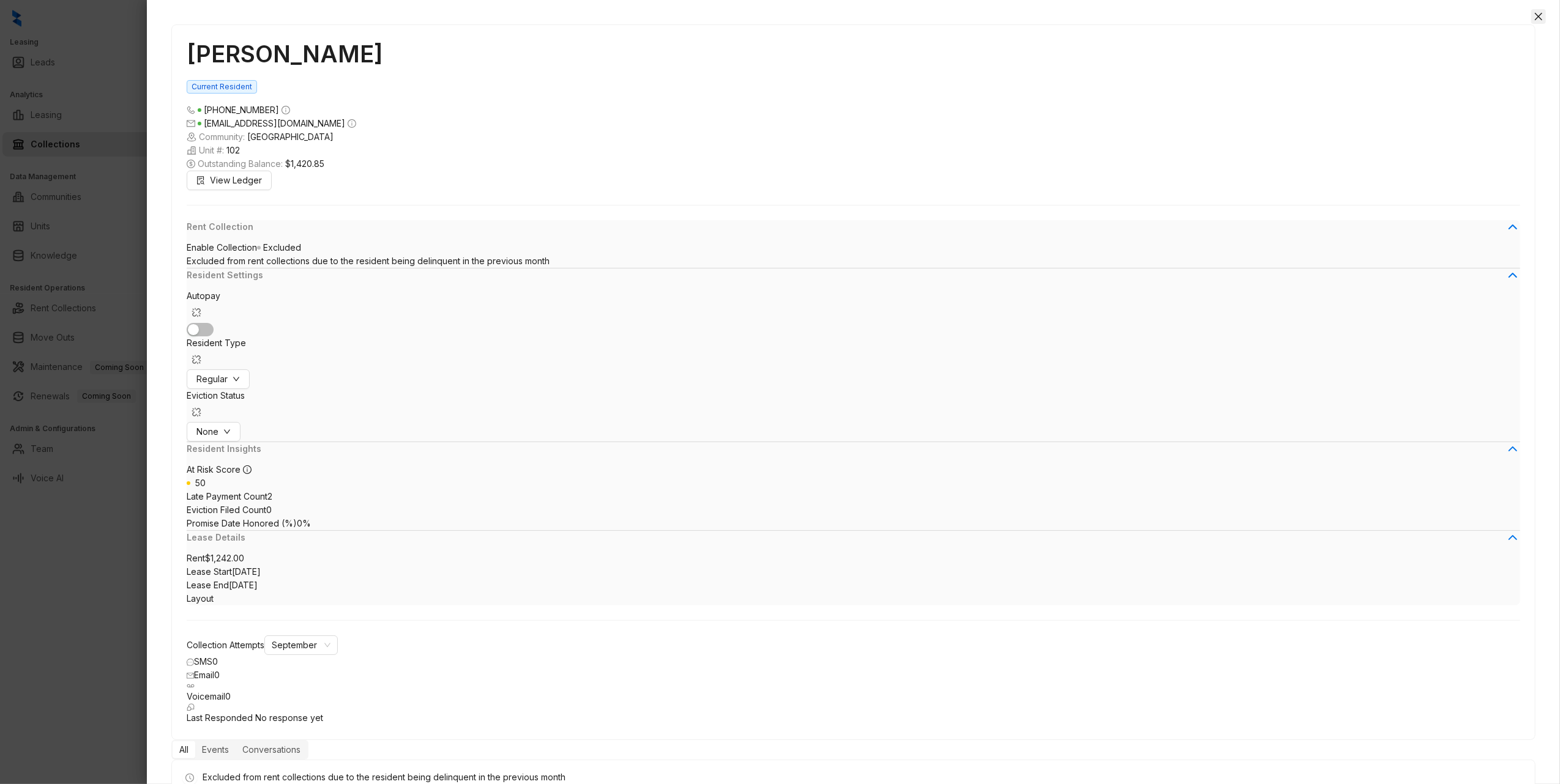
click at [1543, 13] on icon "close" at bounding box center [1539, 16] width 10 height 10
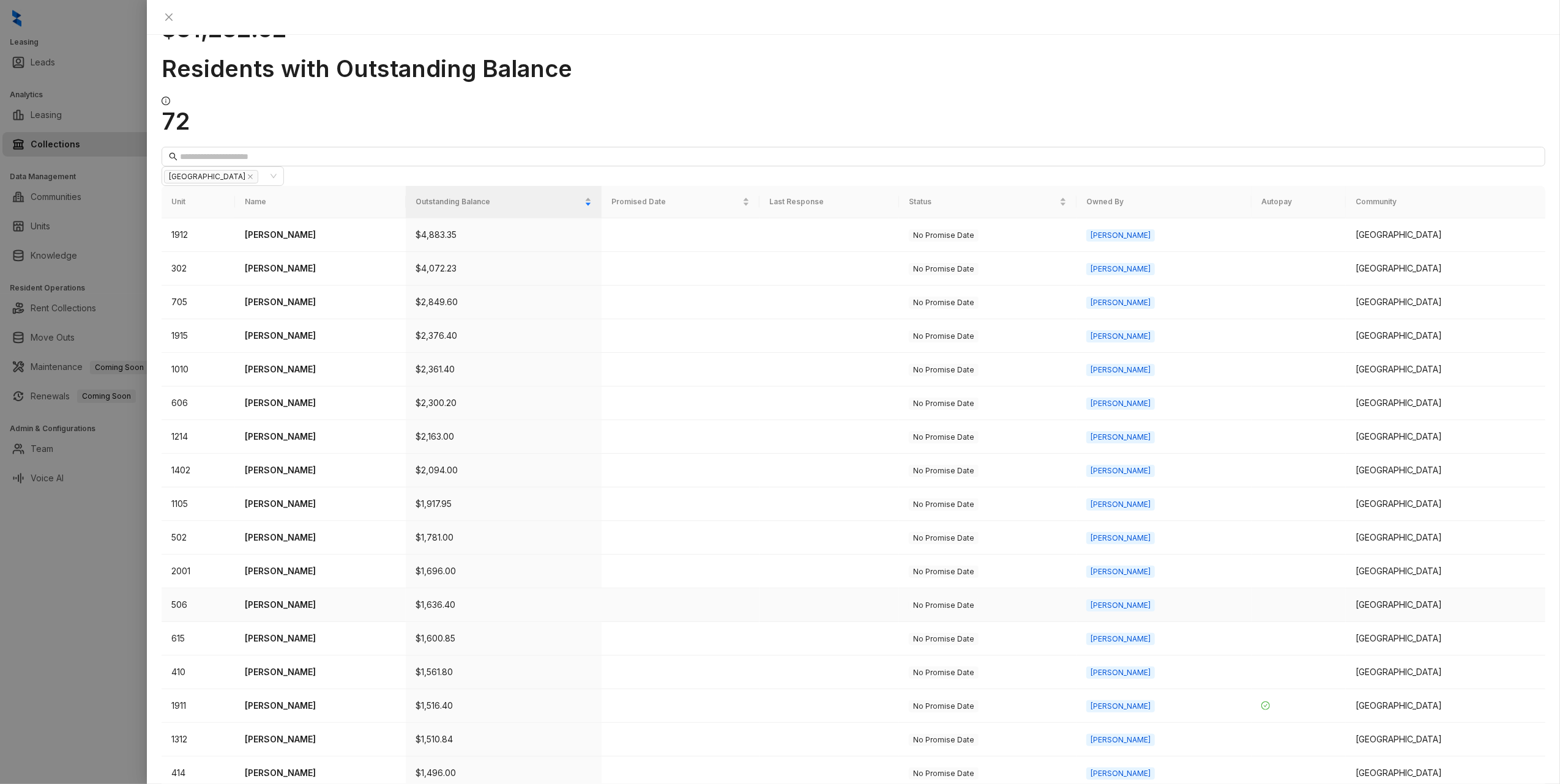
click at [405, 588] on td "[PERSON_NAME]" at bounding box center [320, 605] width 171 height 33
